Goal: Task Accomplishment & Management: Manage account settings

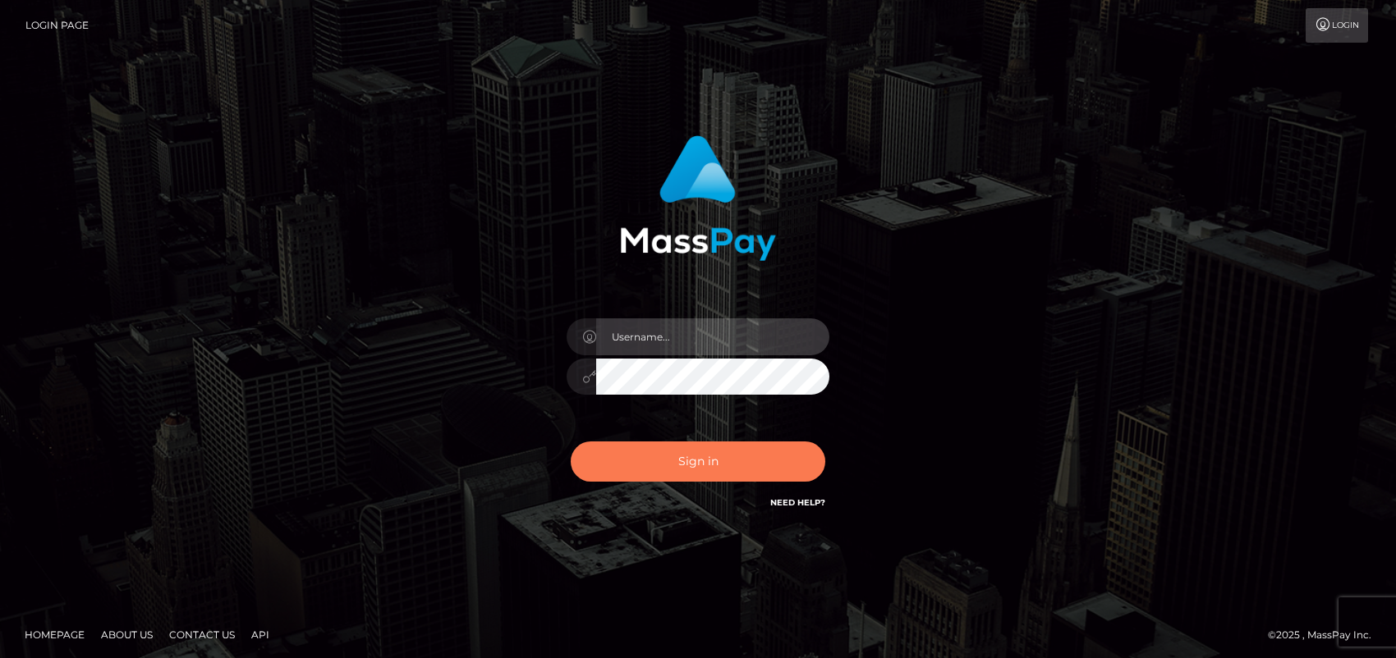
type input "ebellune"
click at [700, 462] on button "Sign in" at bounding box center [698, 462] width 255 height 40
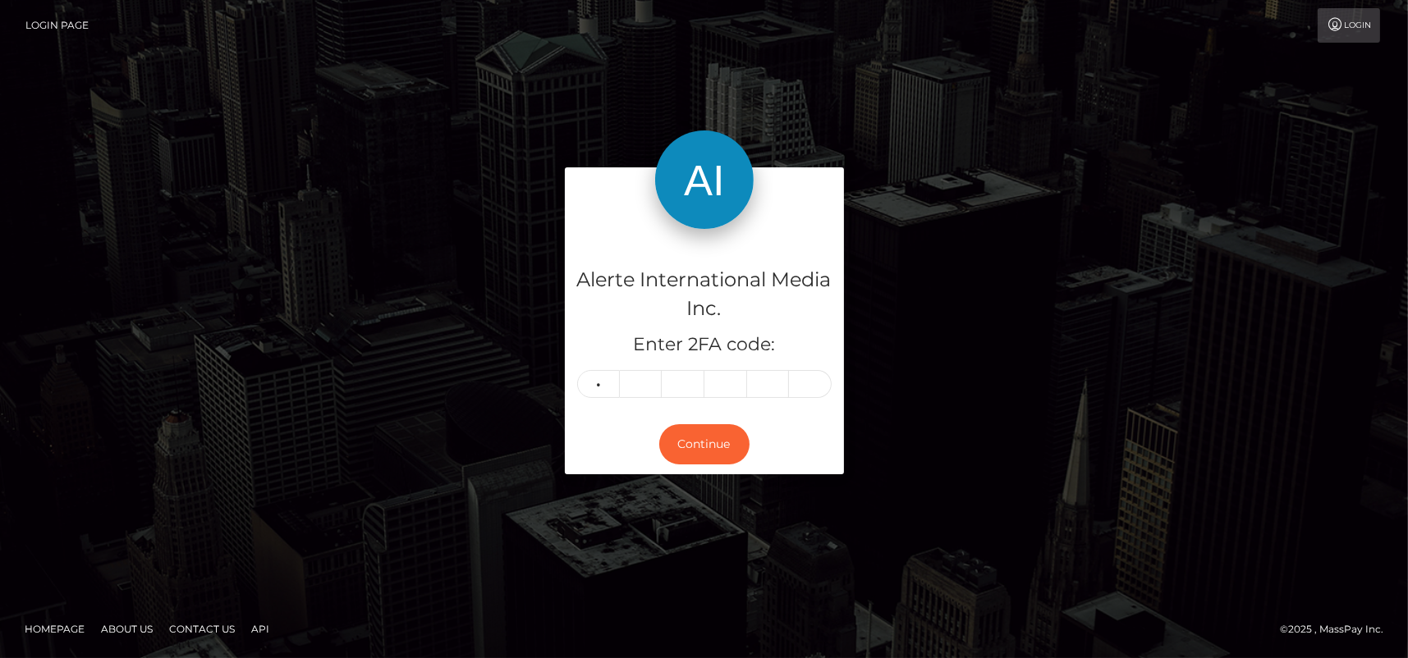
type input "6"
type input "8"
type input "0"
type input "4"
type input "0"
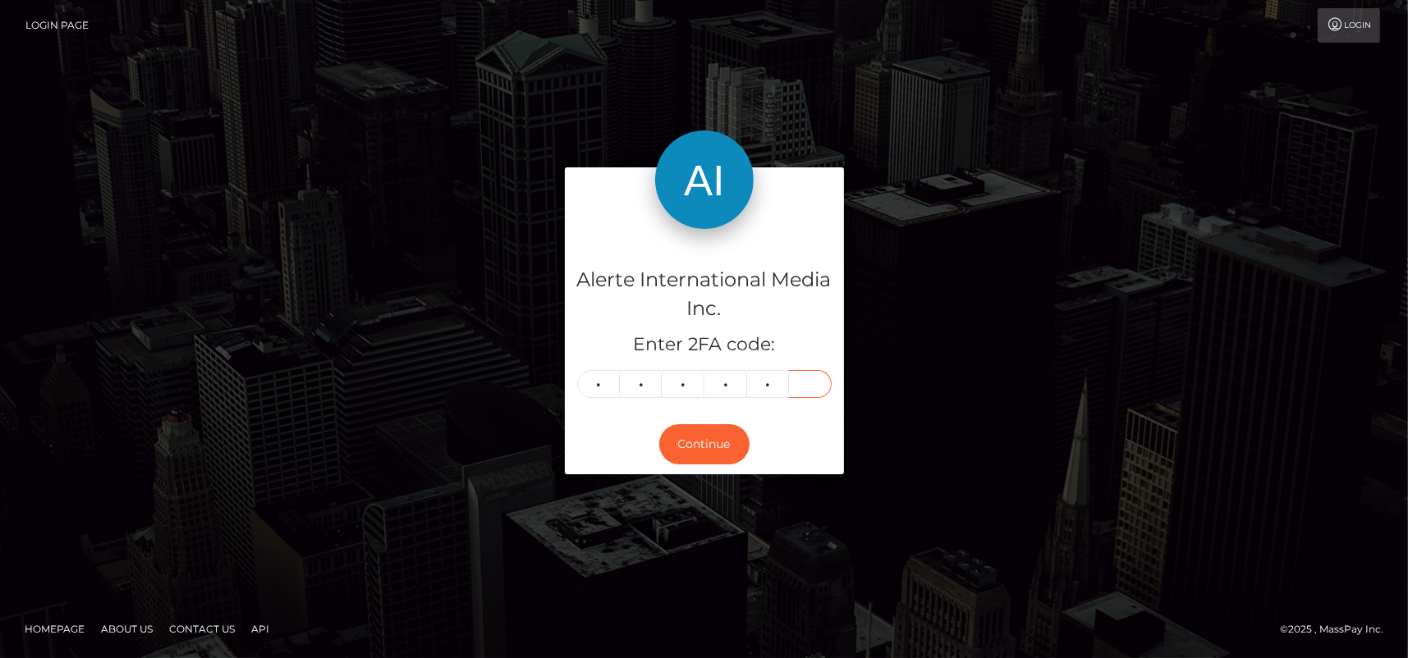
type input "3"
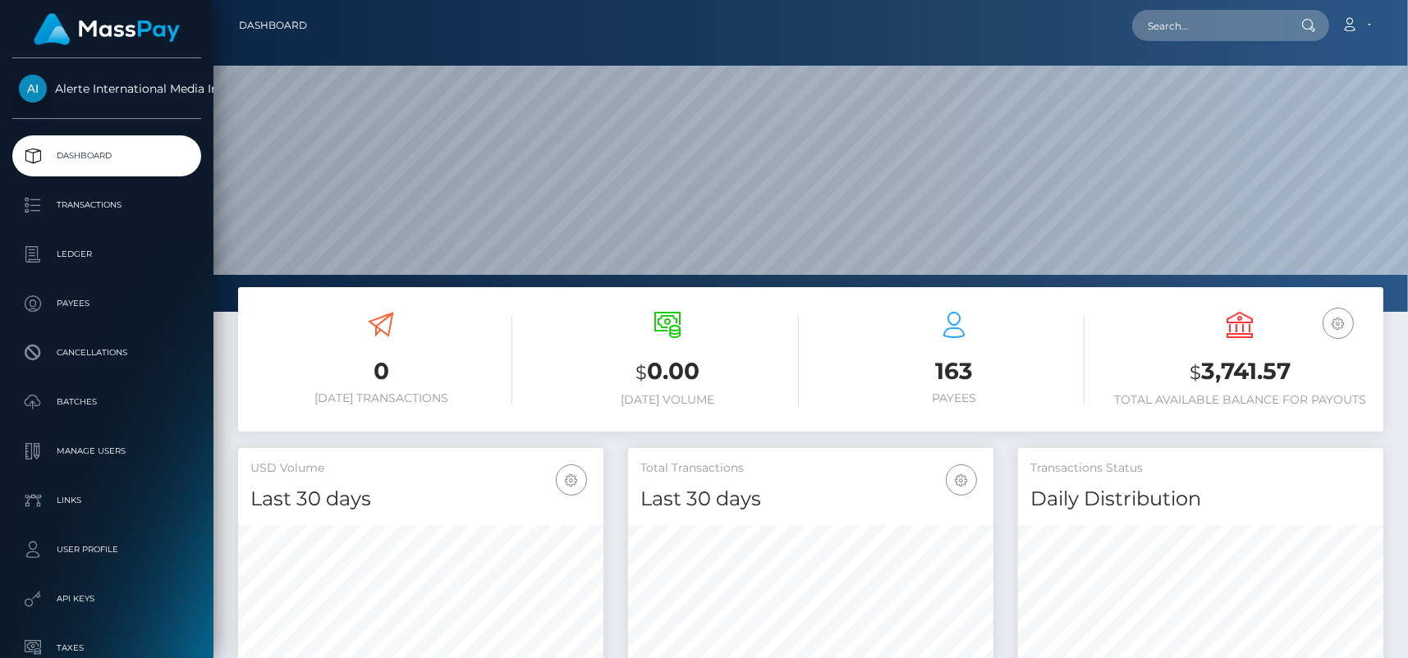
scroll to position [291, 365]
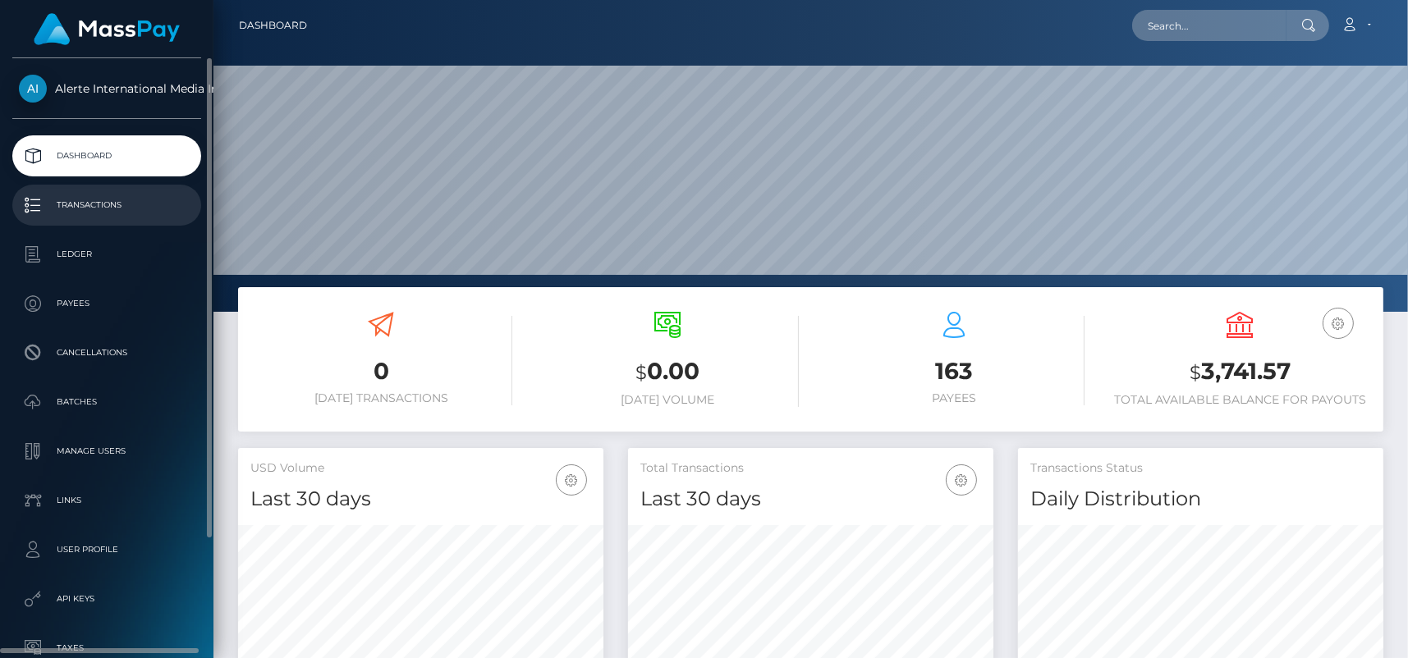
click at [94, 204] on p "Transactions" at bounding box center [107, 205] width 176 height 25
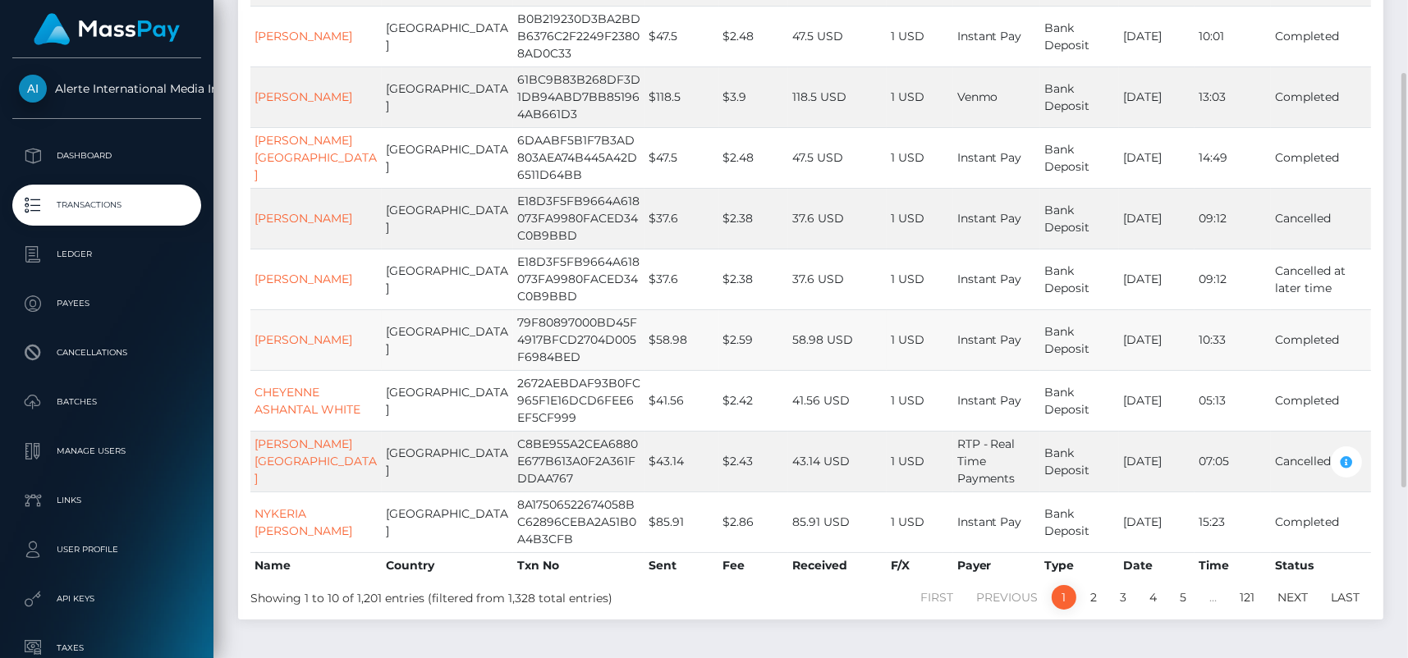
scroll to position [164, 0]
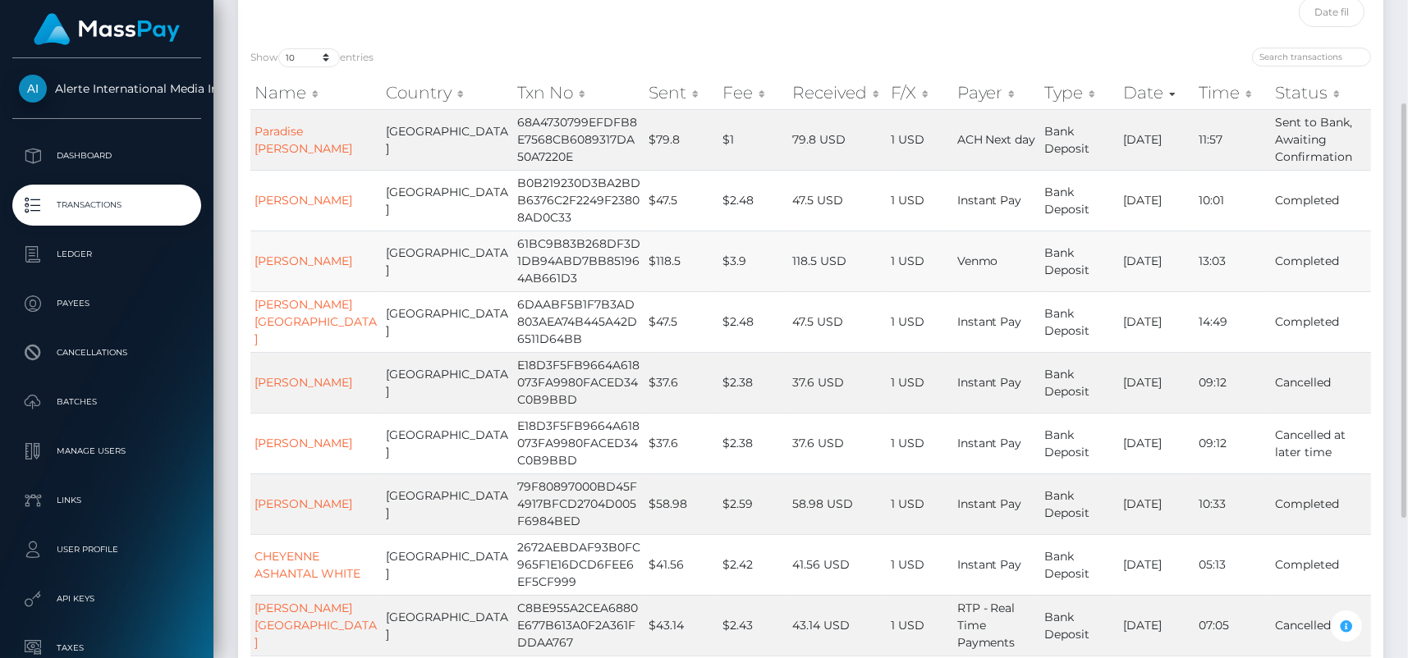
click at [287, 259] on td "[PERSON_NAME]" at bounding box center [315, 261] width 131 height 61
click at [272, 255] on link "Nicole Leonardis" at bounding box center [304, 261] width 98 height 15
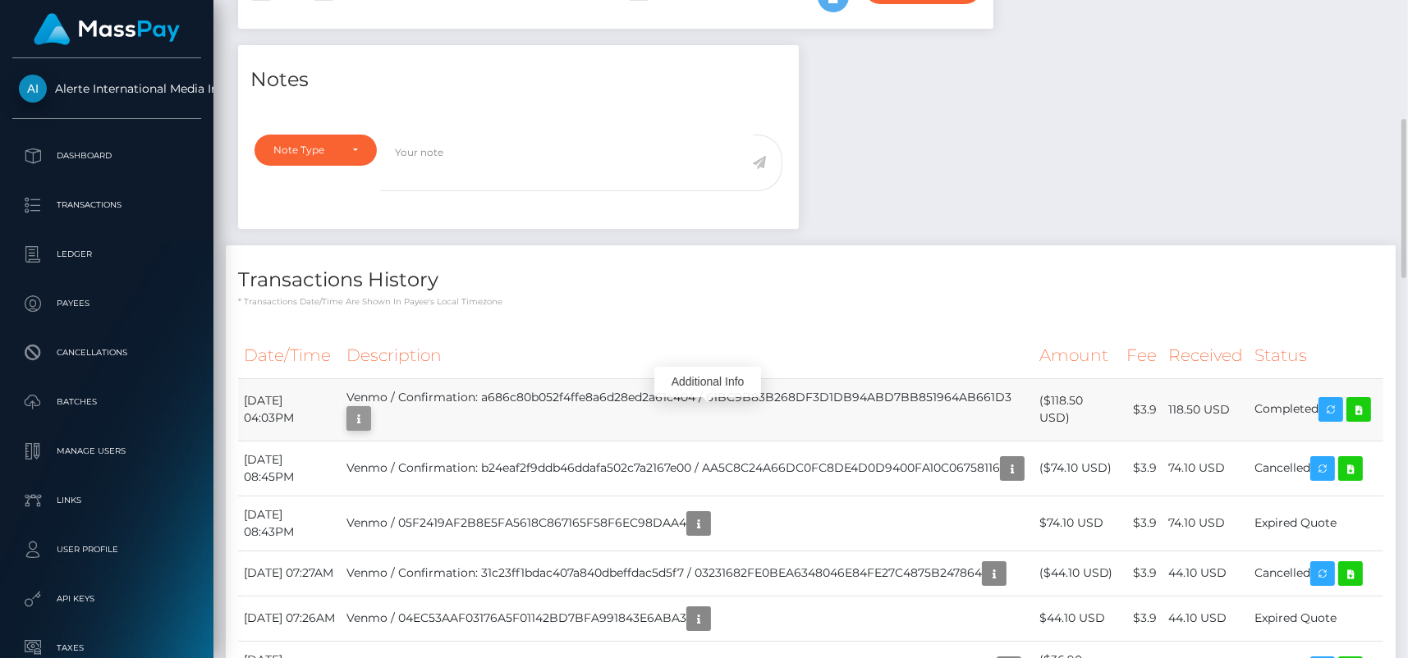
scroll to position [197, 365]
click at [369, 416] on icon "button" at bounding box center [359, 419] width 20 height 21
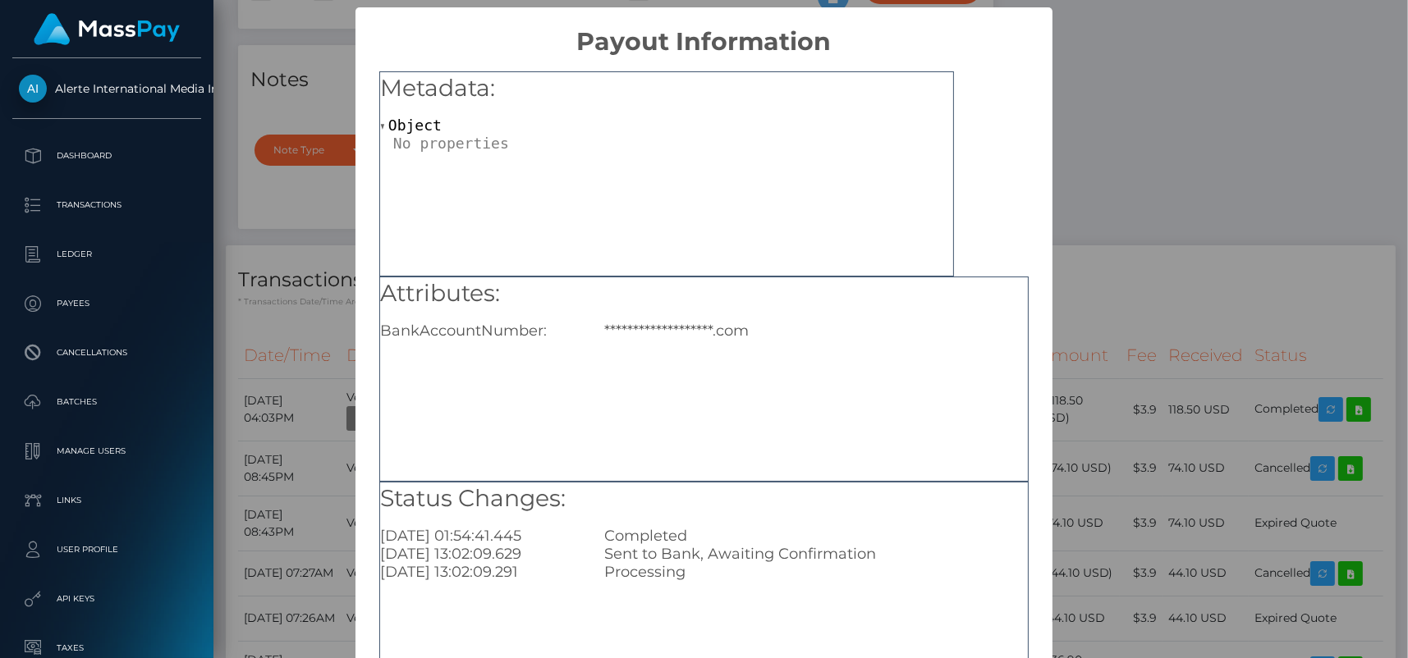
scroll to position [123, 0]
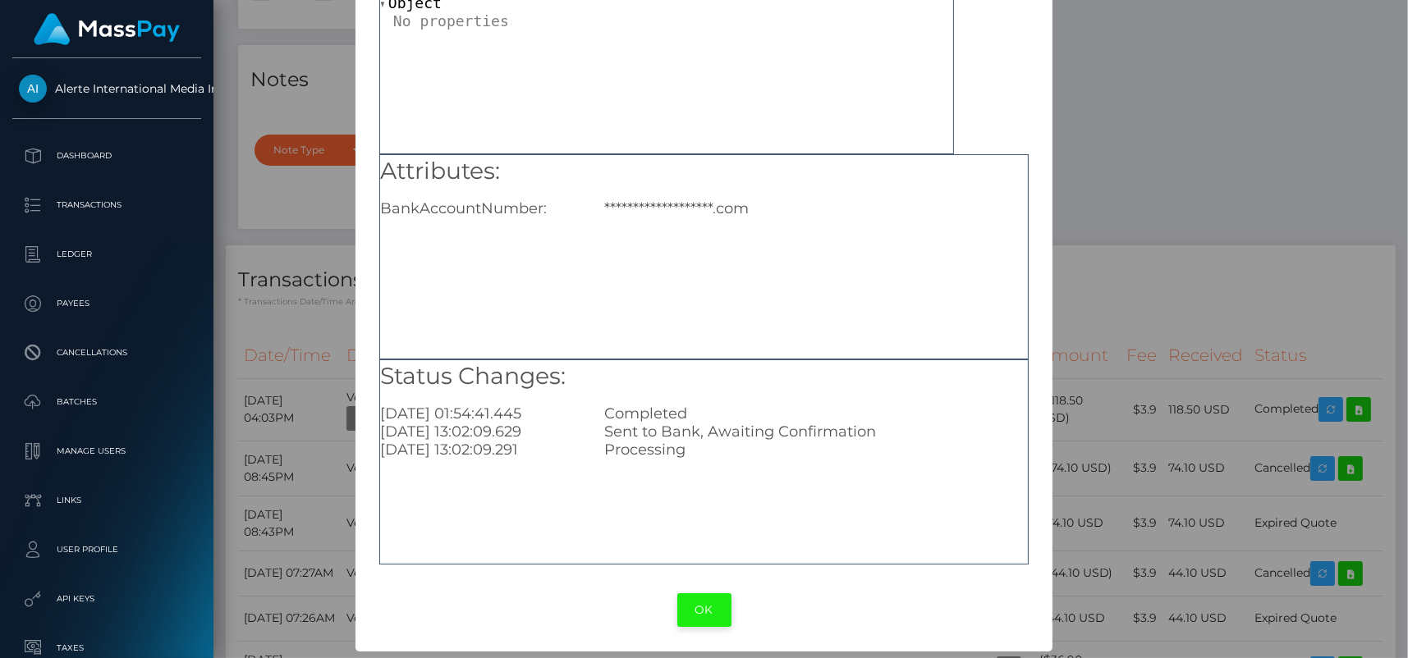
click at [692, 612] on button "OK" at bounding box center [704, 611] width 54 height 34
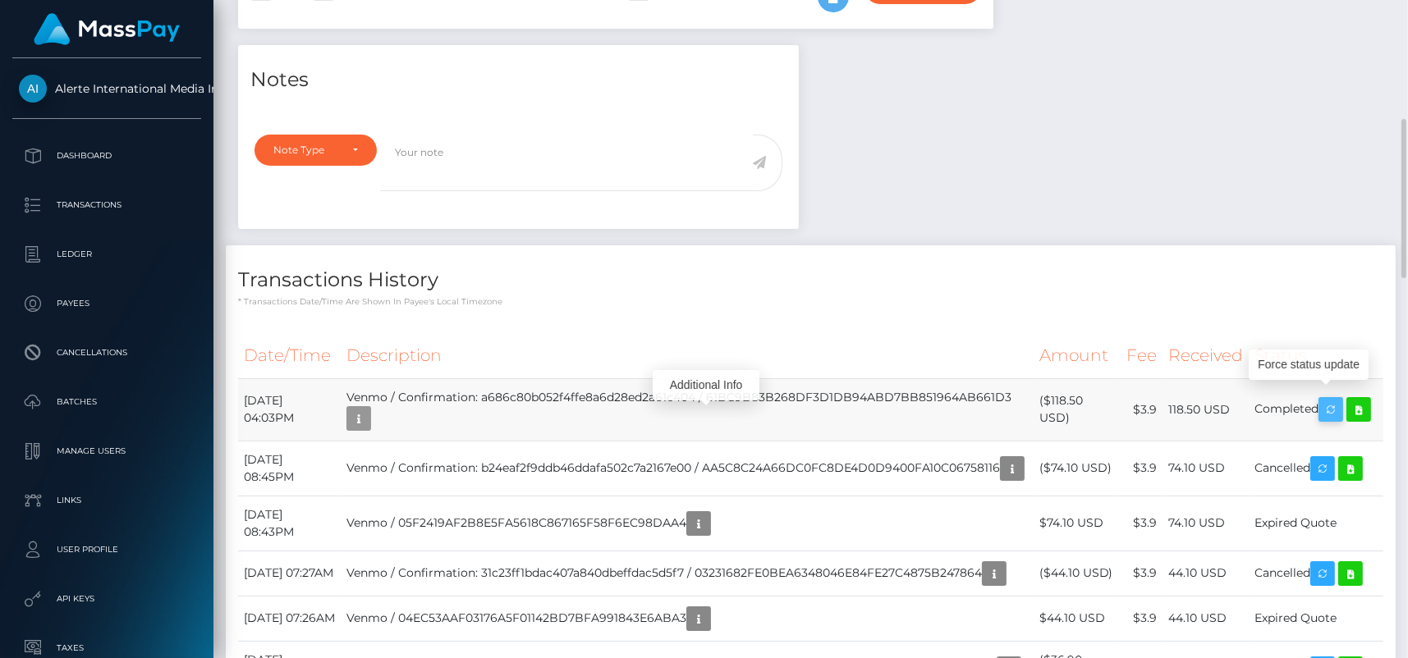
scroll to position [197, 365]
click at [1361, 400] on icon at bounding box center [1359, 410] width 20 height 21
click at [1334, 400] on icon "button" at bounding box center [1331, 410] width 20 height 21
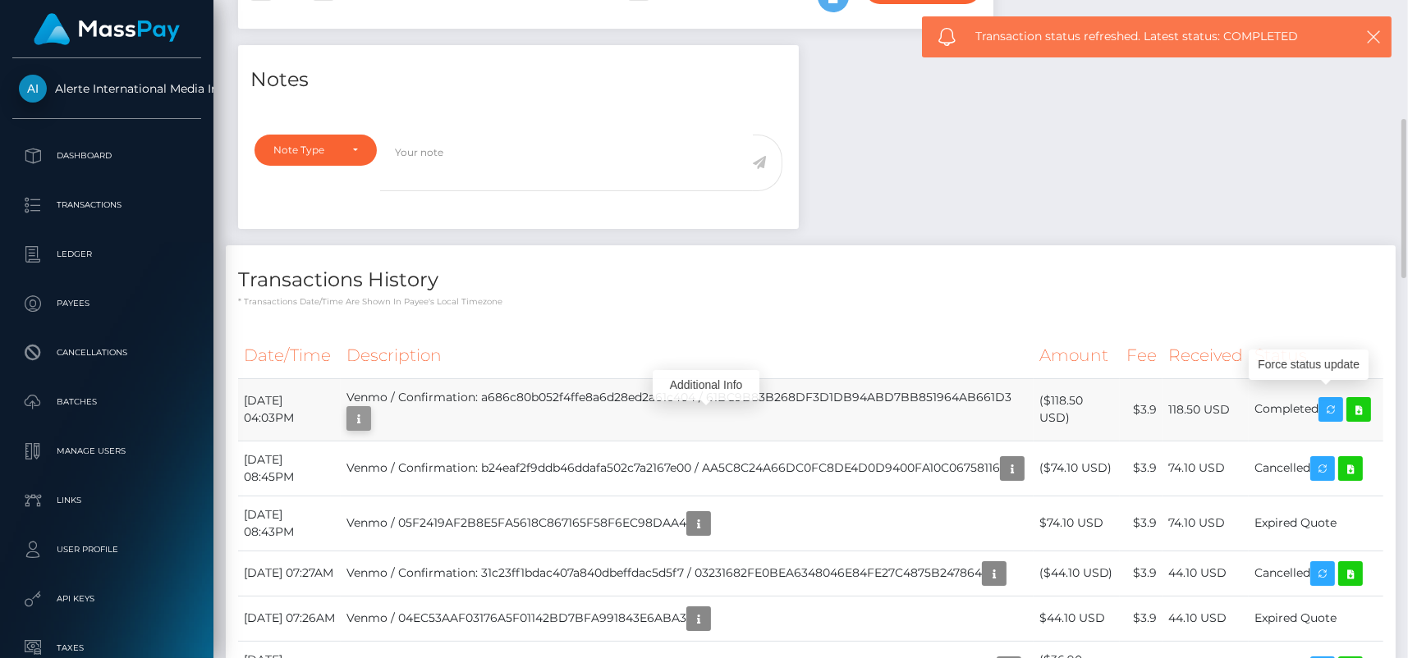
click at [369, 413] on icon "button" at bounding box center [359, 419] width 20 height 21
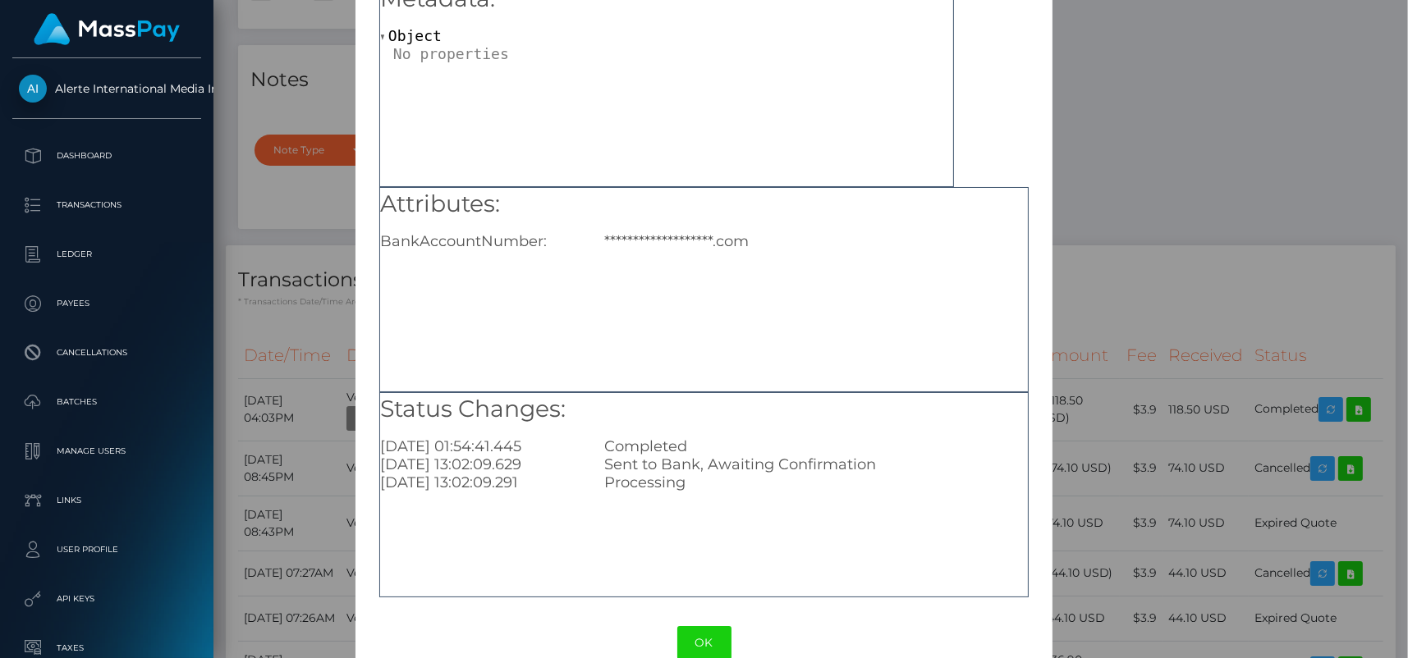
scroll to position [123, 0]
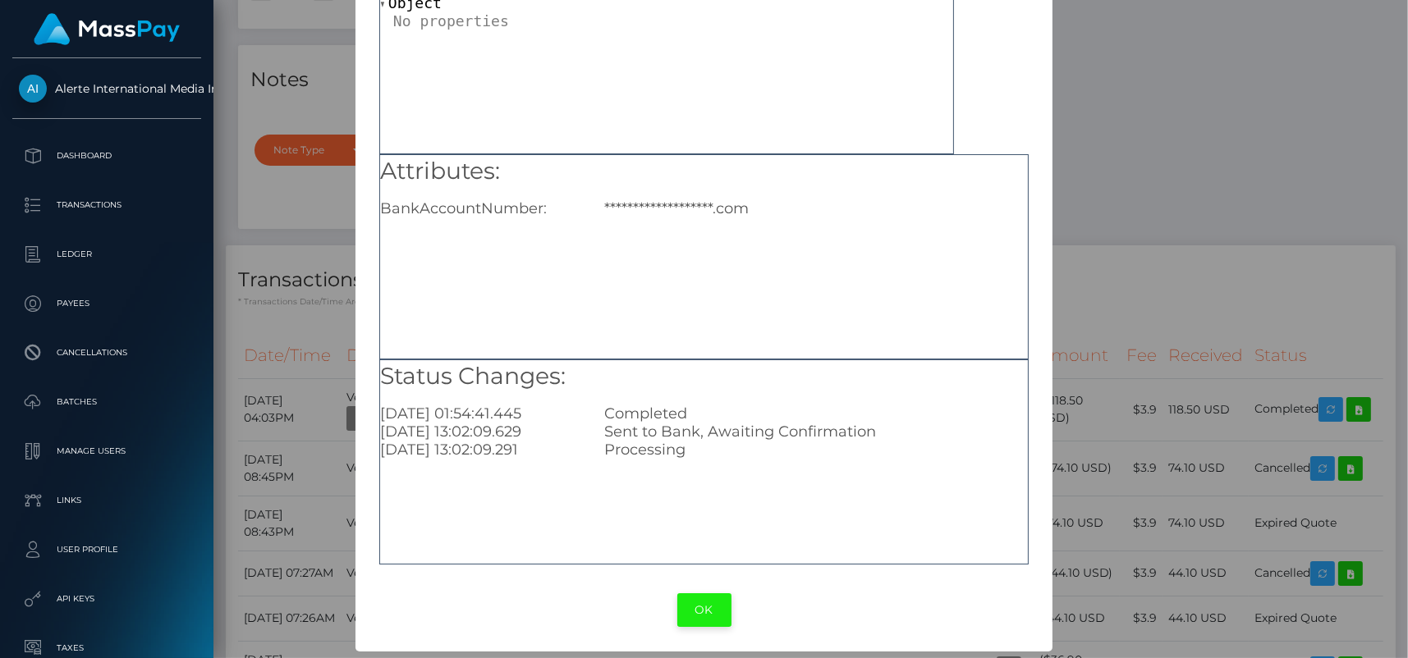
click at [701, 608] on button "OK" at bounding box center [704, 611] width 54 height 34
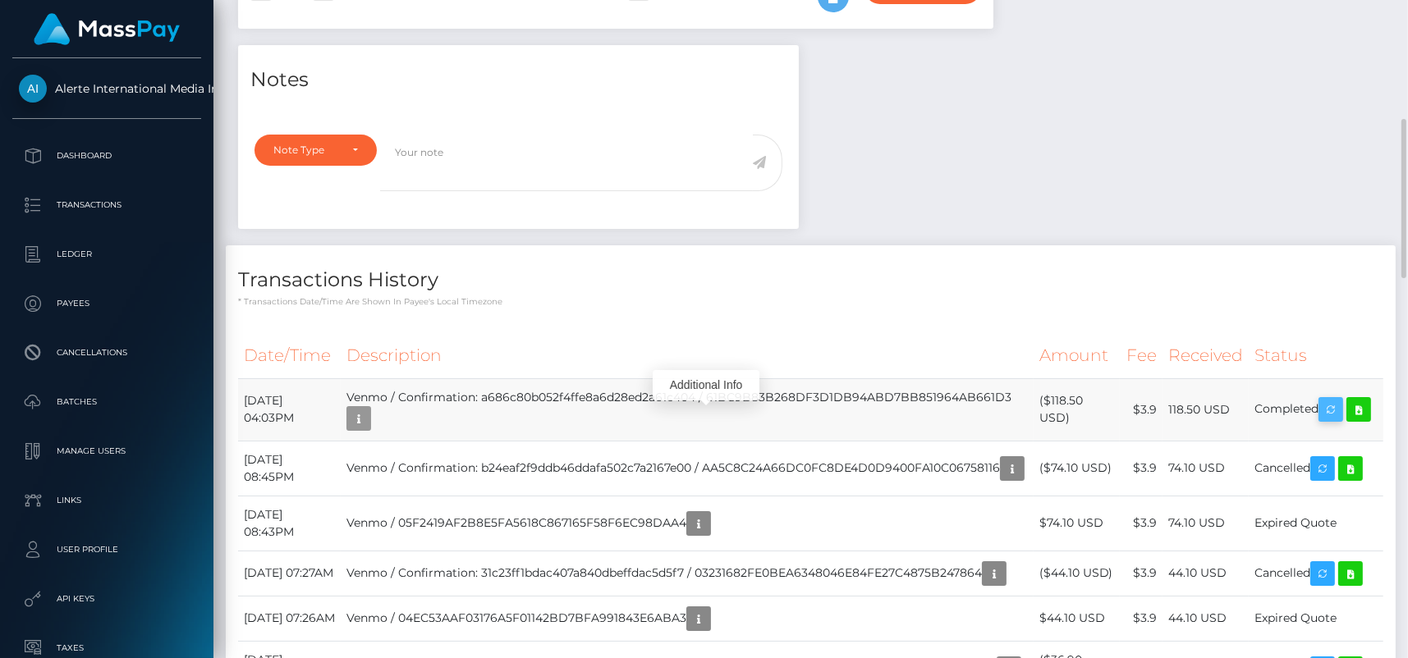
scroll to position [197, 365]
click at [1341, 400] on icon "button" at bounding box center [1331, 410] width 20 height 21
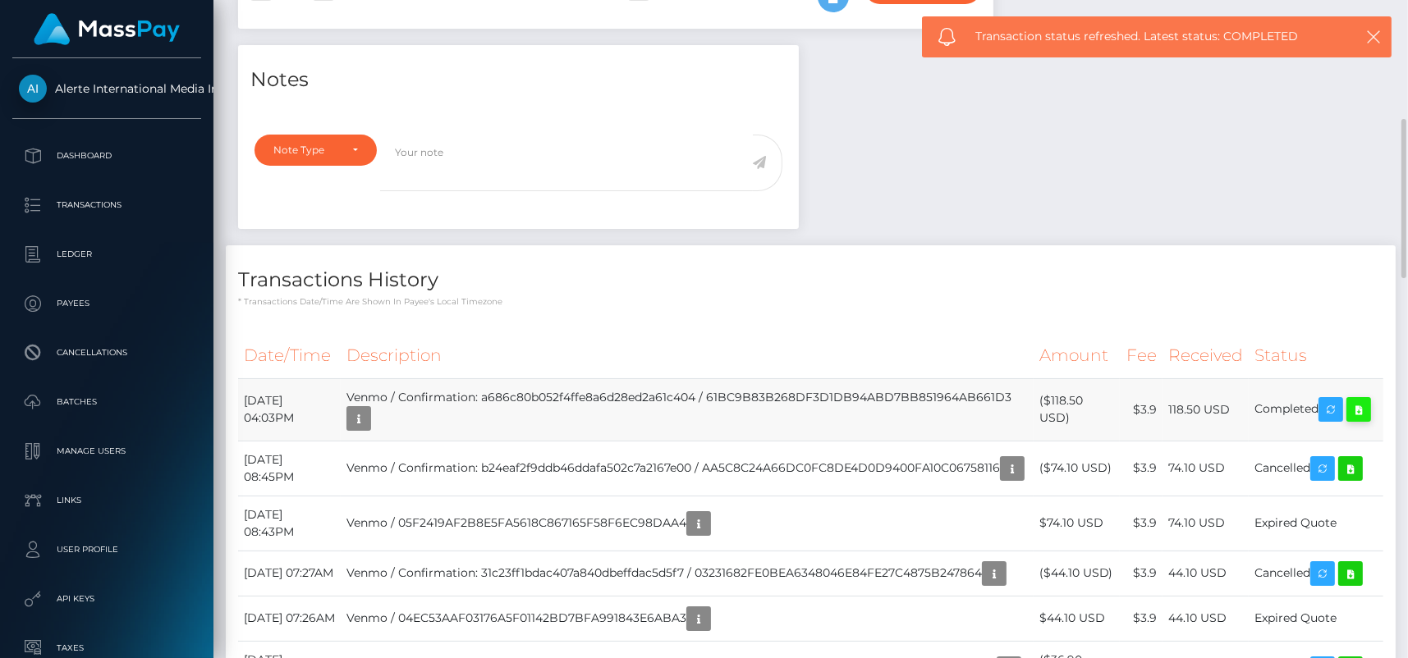
click at [1368, 402] on icon at bounding box center [1359, 410] width 20 height 21
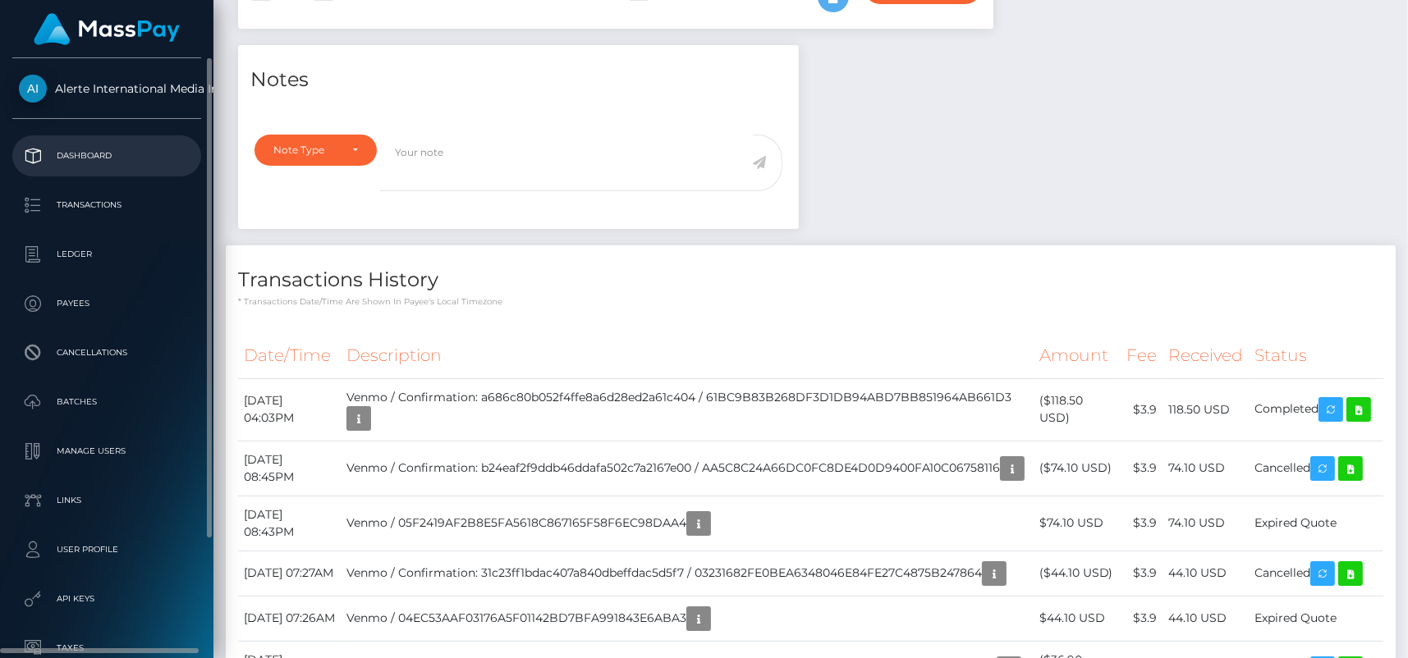
click at [90, 151] on p "Dashboard" at bounding box center [107, 156] width 176 height 25
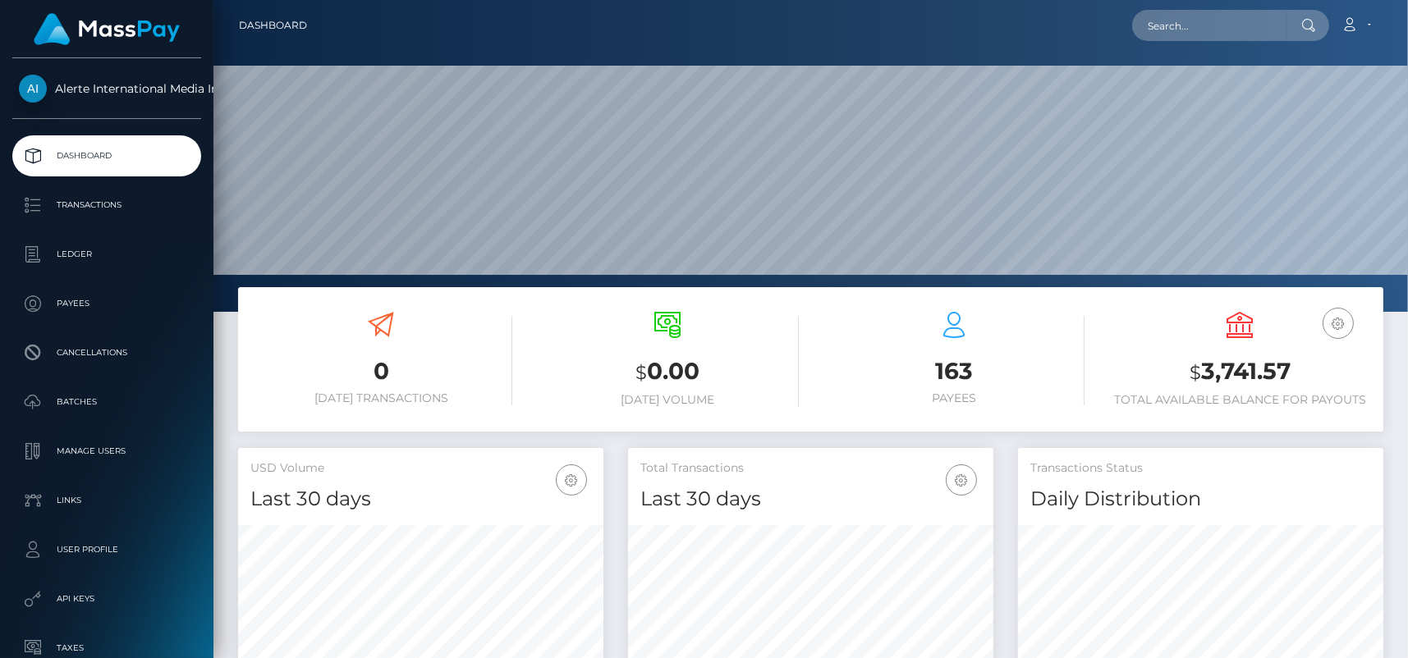
scroll to position [291, 365]
